Goal: Find specific page/section: Locate item on page

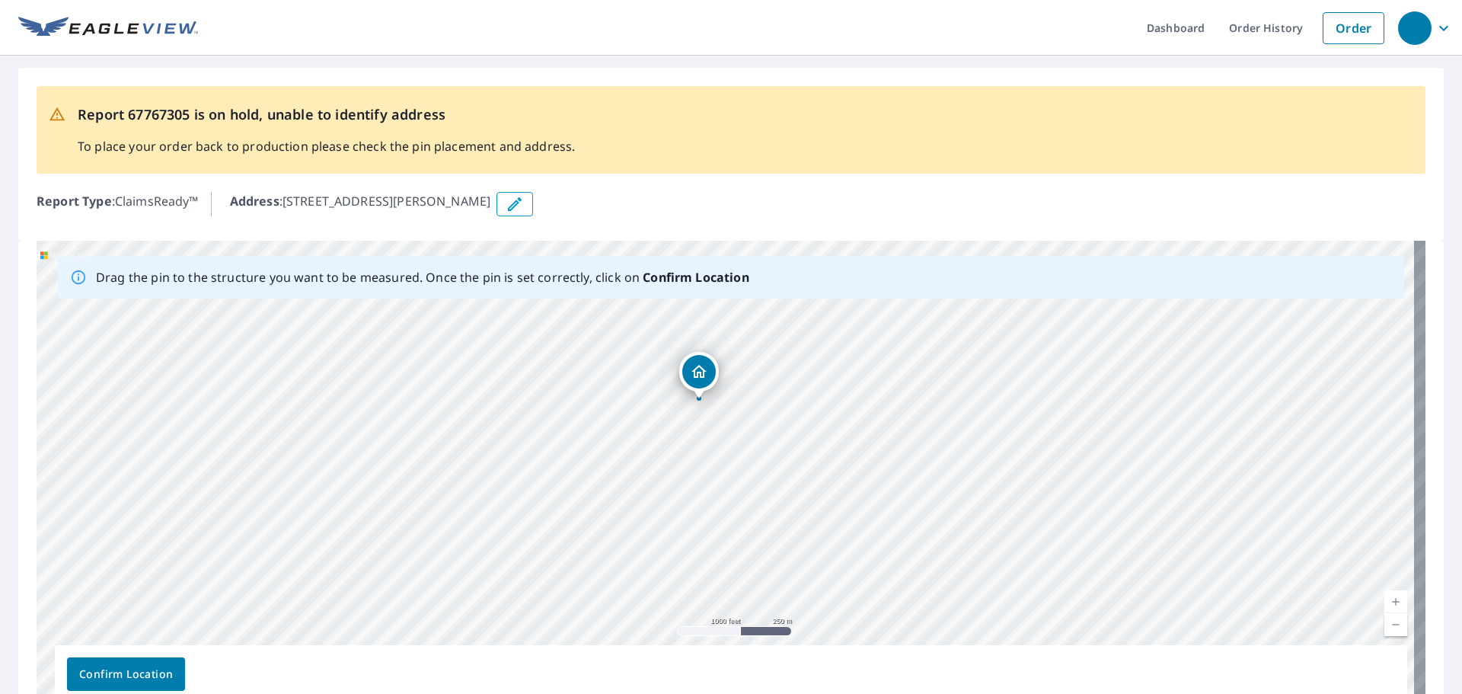
drag, startPoint x: 935, startPoint y: 465, endPoint x: 790, endPoint y: 425, distance: 151.0
click at [790, 425] on div "[STREET_ADDRESS][PERSON_NAME]" at bounding box center [731, 480] width 1389 height 478
drag, startPoint x: 753, startPoint y: 427, endPoint x: 781, endPoint y: 466, distance: 49.1
click at [781, 466] on div "[STREET_ADDRESS][PERSON_NAME]" at bounding box center [731, 480] width 1389 height 478
drag, startPoint x: 643, startPoint y: 472, endPoint x: 706, endPoint y: 523, distance: 81.2
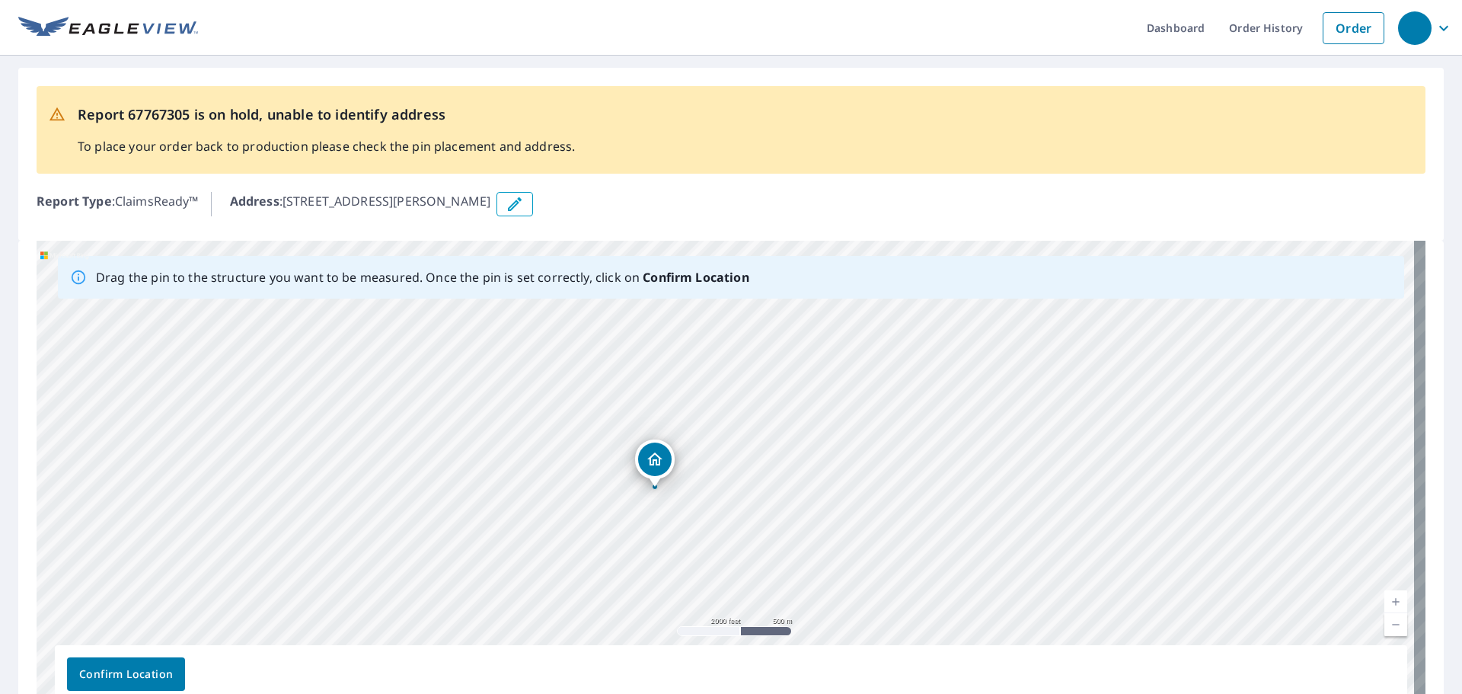
click at [706, 523] on div "[STREET_ADDRESS][PERSON_NAME]" at bounding box center [731, 480] width 1389 height 478
drag, startPoint x: 977, startPoint y: 439, endPoint x: 798, endPoint y: 538, distance: 204.9
click at [798, 538] on div "[STREET_ADDRESS][PERSON_NAME]" at bounding box center [731, 480] width 1389 height 478
drag, startPoint x: 217, startPoint y: 639, endPoint x: 536, endPoint y: 528, distance: 337.9
drag, startPoint x: 372, startPoint y: 462, endPoint x: 412, endPoint y: 561, distance: 107.3
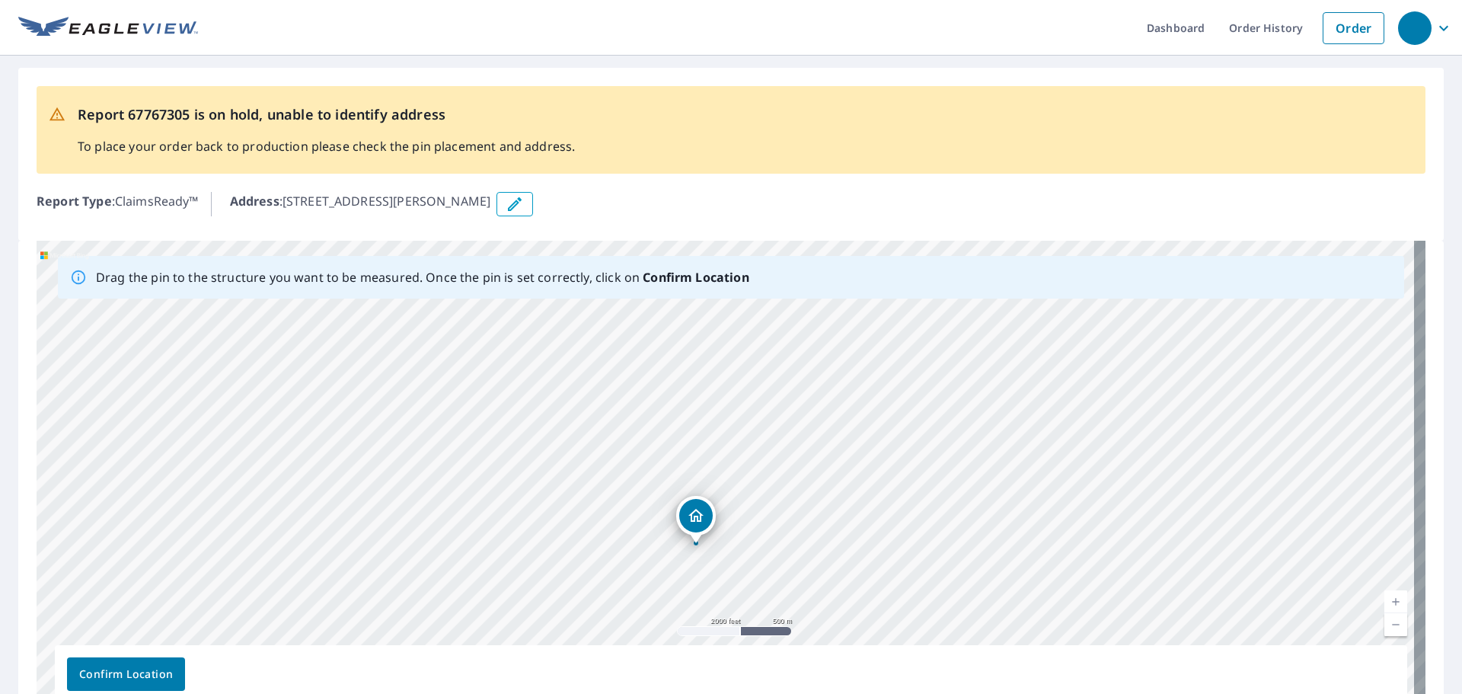
click at [412, 561] on div "[STREET_ADDRESS][PERSON_NAME]" at bounding box center [731, 480] width 1389 height 478
drag, startPoint x: 580, startPoint y: 406, endPoint x: 625, endPoint y: 526, distance: 128.2
click at [625, 526] on div "[STREET_ADDRESS][PERSON_NAME]" at bounding box center [731, 480] width 1389 height 478
drag, startPoint x: 793, startPoint y: 637, endPoint x: 719, endPoint y: 506, distance: 151.1
click at [719, 506] on div "[STREET_ADDRESS][PERSON_NAME]" at bounding box center [731, 480] width 1389 height 478
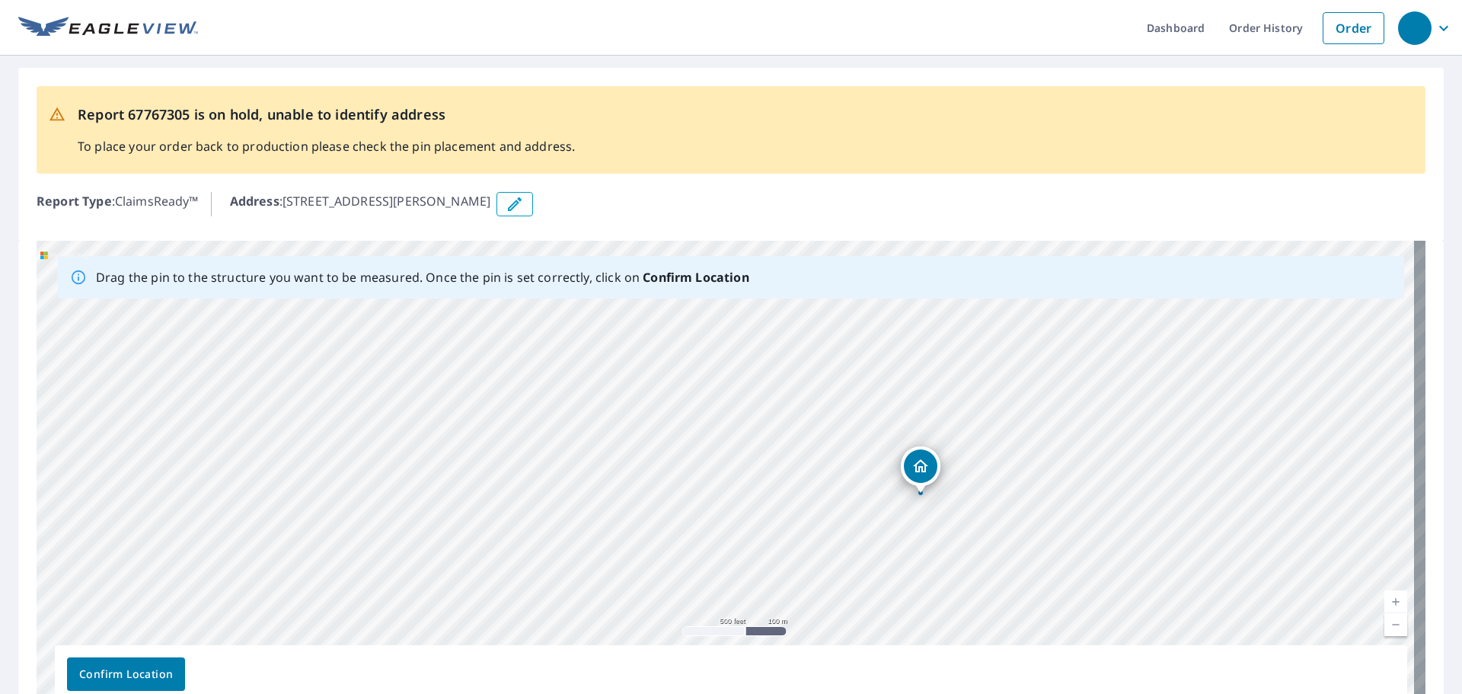
drag, startPoint x: 550, startPoint y: 430, endPoint x: 698, endPoint y: 521, distance: 173.3
click at [698, 521] on div "[STREET_ADDRESS][PERSON_NAME]" at bounding box center [731, 480] width 1389 height 478
drag, startPoint x: 682, startPoint y: 442, endPoint x: 681, endPoint y: 501, distance: 59.4
click at [681, 501] on div "[STREET_ADDRESS][PERSON_NAME]" at bounding box center [731, 480] width 1389 height 478
drag, startPoint x: 528, startPoint y: 547, endPoint x: 474, endPoint y: 545, distance: 54.1
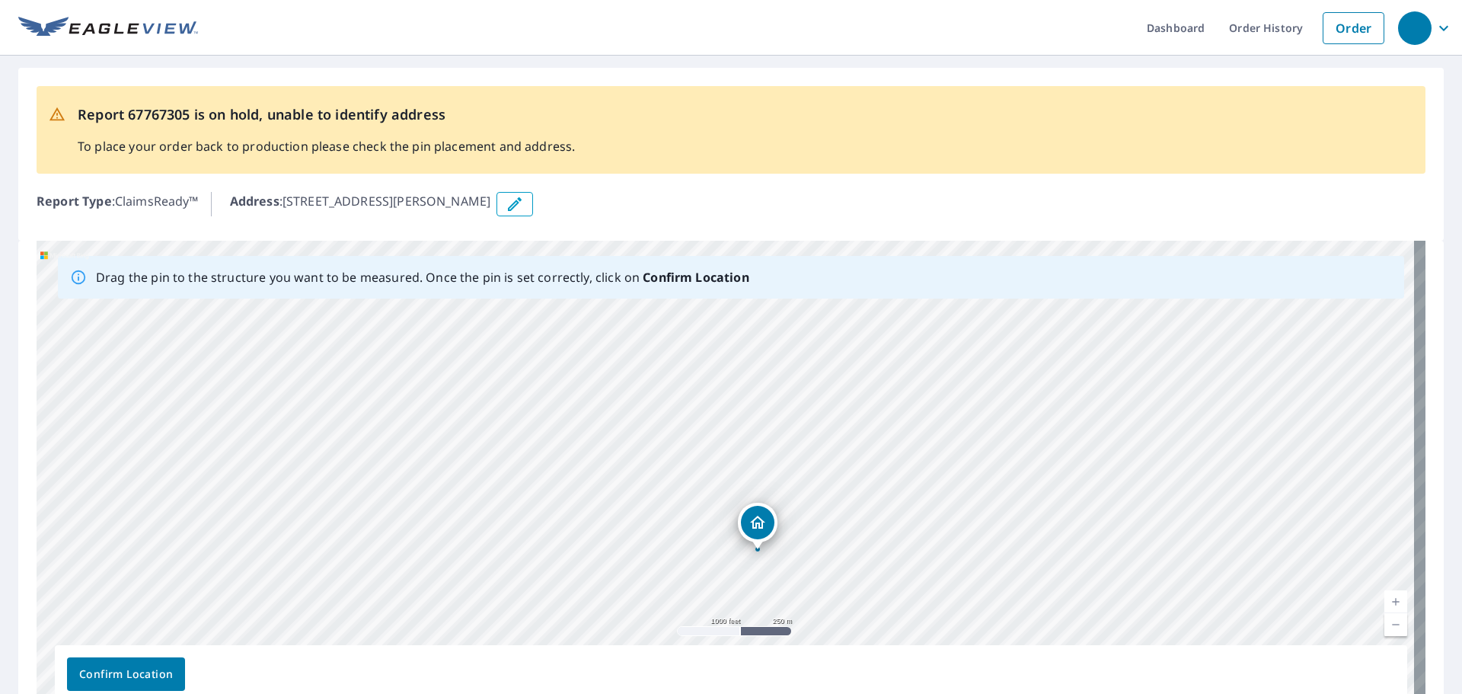
click at [474, 545] on div "[STREET_ADDRESS][PERSON_NAME]" at bounding box center [731, 480] width 1389 height 478
drag, startPoint x: 636, startPoint y: 412, endPoint x: 623, endPoint y: 516, distance: 104.4
click at [623, 516] on div "[STREET_ADDRESS][PERSON_NAME]" at bounding box center [731, 480] width 1389 height 478
drag, startPoint x: 382, startPoint y: 580, endPoint x: 478, endPoint y: 489, distance: 132.0
click at [478, 489] on div "[STREET_ADDRESS][PERSON_NAME]" at bounding box center [731, 480] width 1389 height 478
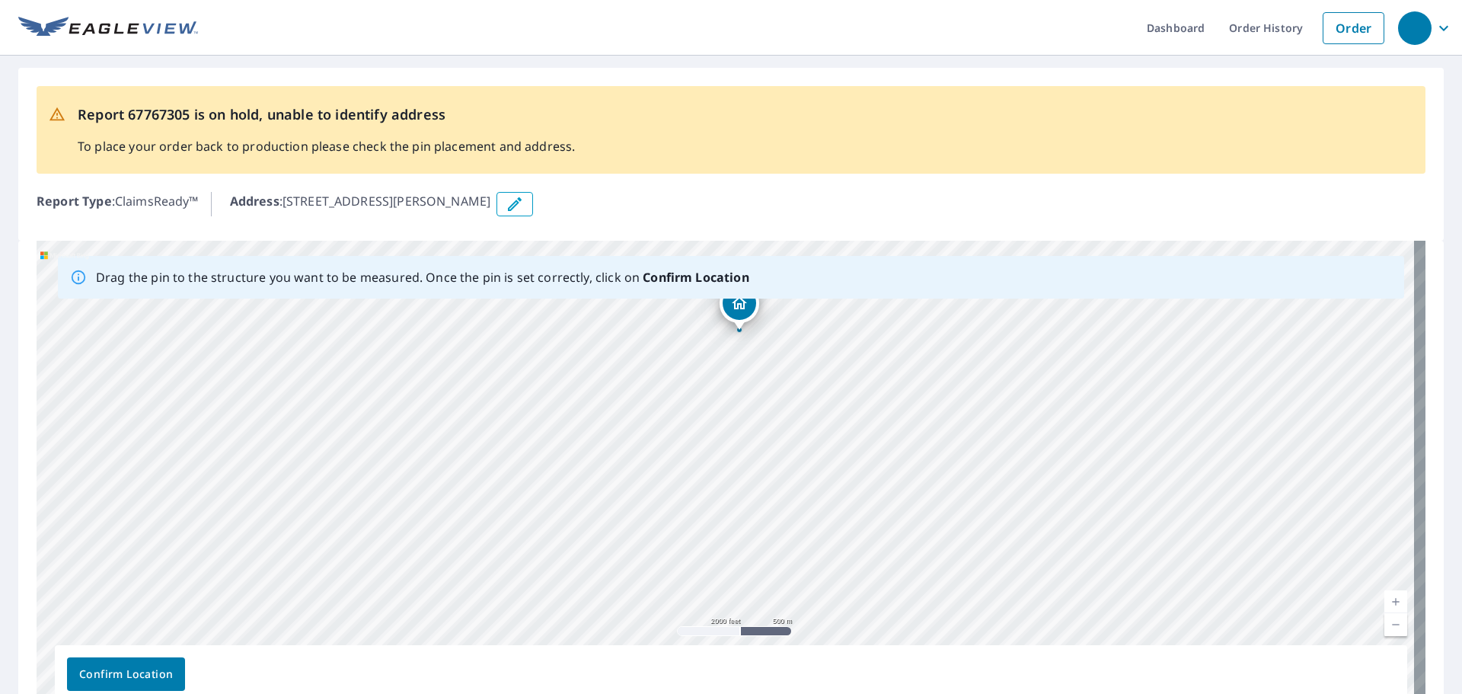
drag, startPoint x: 393, startPoint y: 542, endPoint x: 492, endPoint y: 450, distance: 134.7
click at [492, 450] on div "[STREET_ADDRESS][PERSON_NAME]" at bounding box center [731, 480] width 1389 height 478
drag, startPoint x: 730, startPoint y: 313, endPoint x: 618, endPoint y: 379, distance: 130.8
click at [618, 379] on div "[STREET_ADDRESS][PERSON_NAME]" at bounding box center [731, 480] width 1389 height 478
drag, startPoint x: 711, startPoint y: 452, endPoint x: 732, endPoint y: 494, distance: 46.7
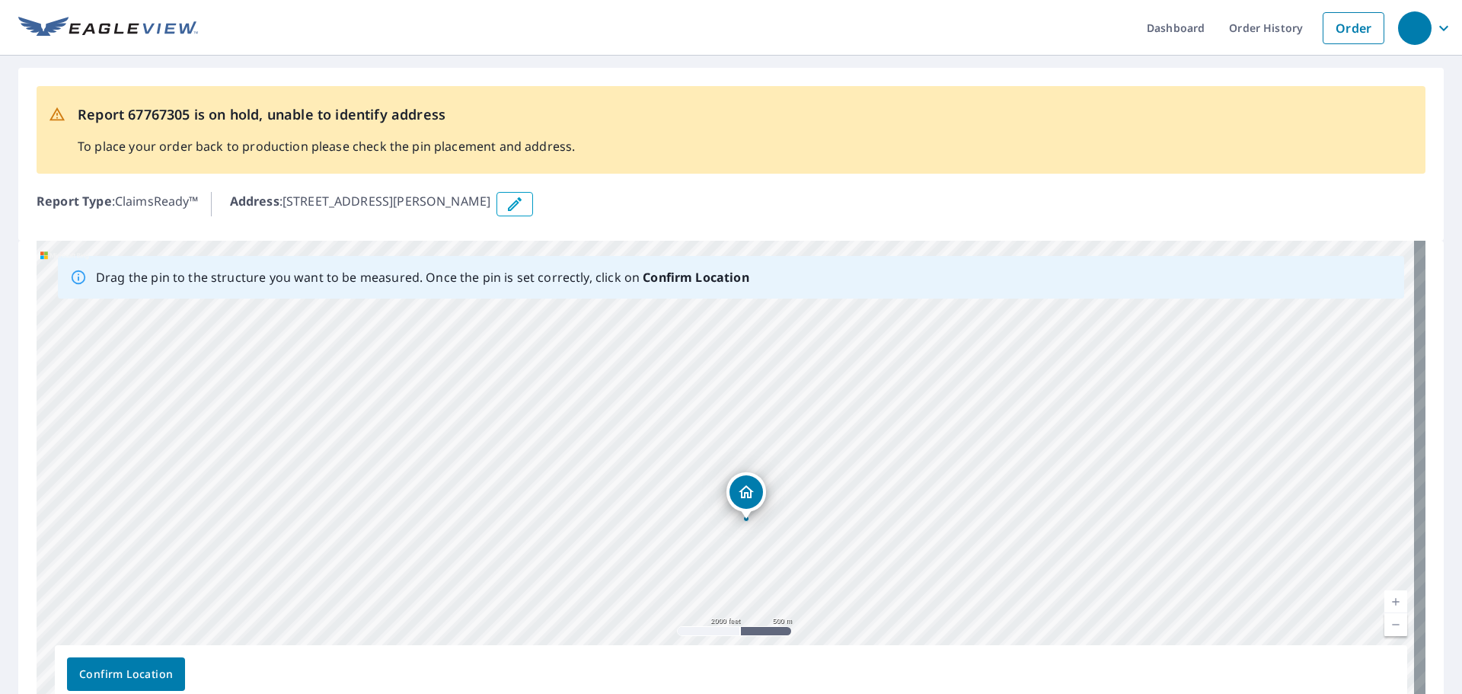
click at [732, 494] on div "[STREET_ADDRESS][PERSON_NAME]" at bounding box center [731, 480] width 1389 height 478
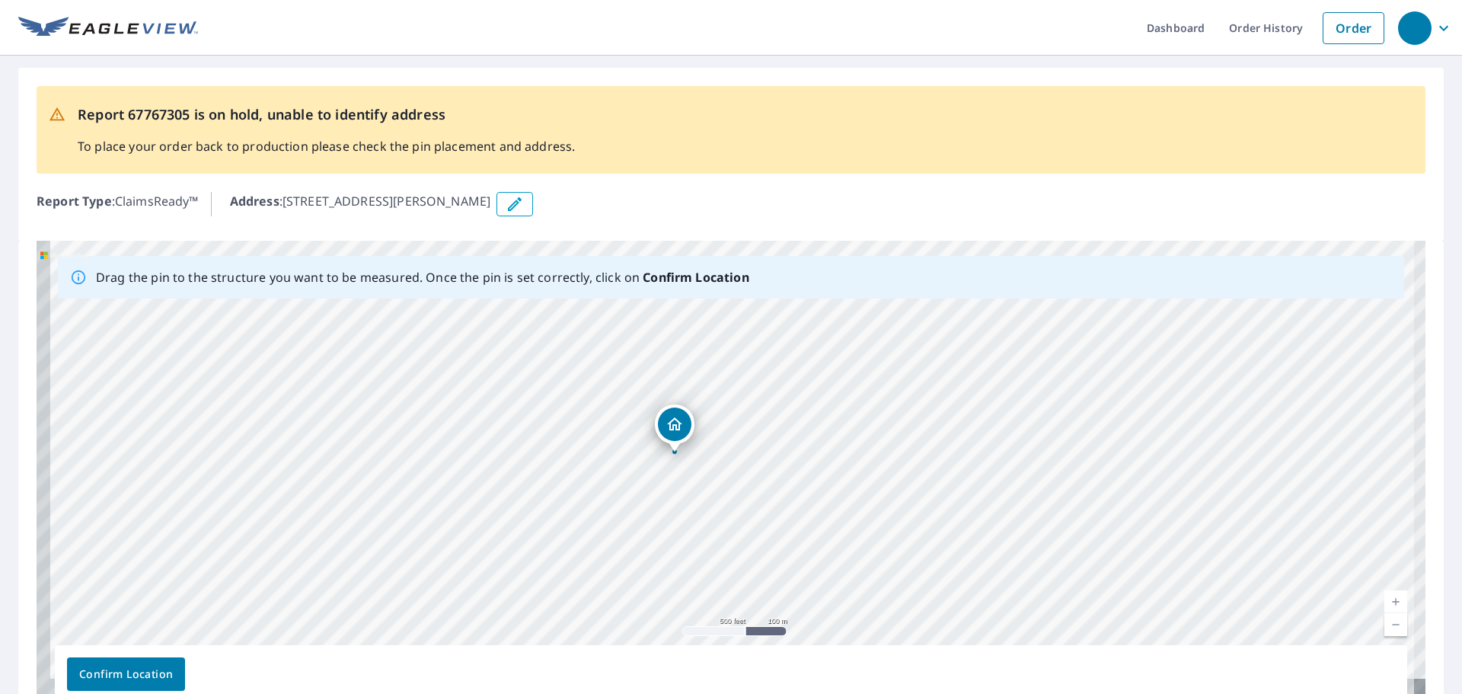
drag, startPoint x: 711, startPoint y: 526, endPoint x: 777, endPoint y: 393, distance: 148.5
click at [758, 335] on div "[STREET_ADDRESS][PERSON_NAME]" at bounding box center [731, 480] width 1389 height 478
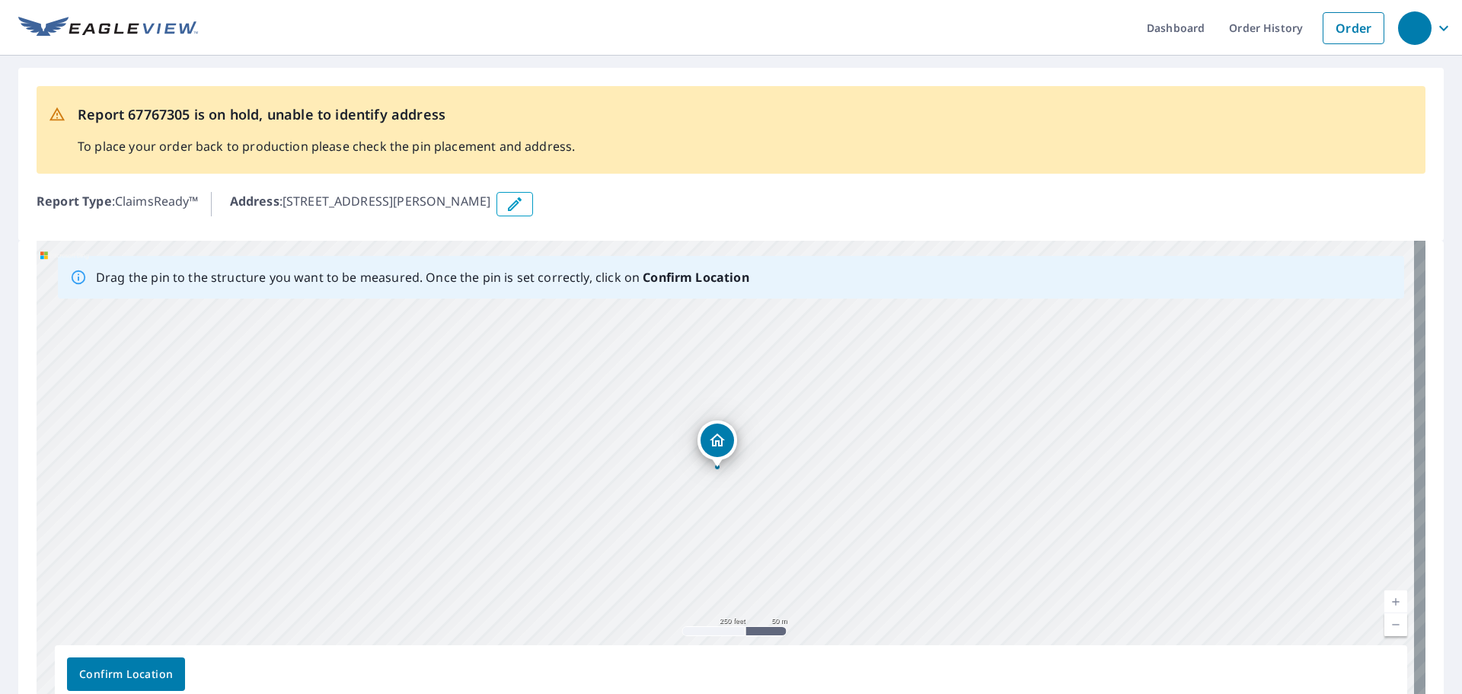
drag, startPoint x: 625, startPoint y: 464, endPoint x: 743, endPoint y: 463, distance: 118.1
click at [743, 463] on div "[STREET_ADDRESS][PERSON_NAME]" at bounding box center [731, 480] width 1389 height 478
drag, startPoint x: 655, startPoint y: 455, endPoint x: 506, endPoint y: 415, distance: 153.9
click at [506, 415] on div "[STREET_ADDRESS][PERSON_NAME]" at bounding box center [731, 480] width 1389 height 478
click at [145, 670] on span "Confirm Location" at bounding box center [126, 674] width 94 height 19
